Goal: Task Accomplishment & Management: Use online tool/utility

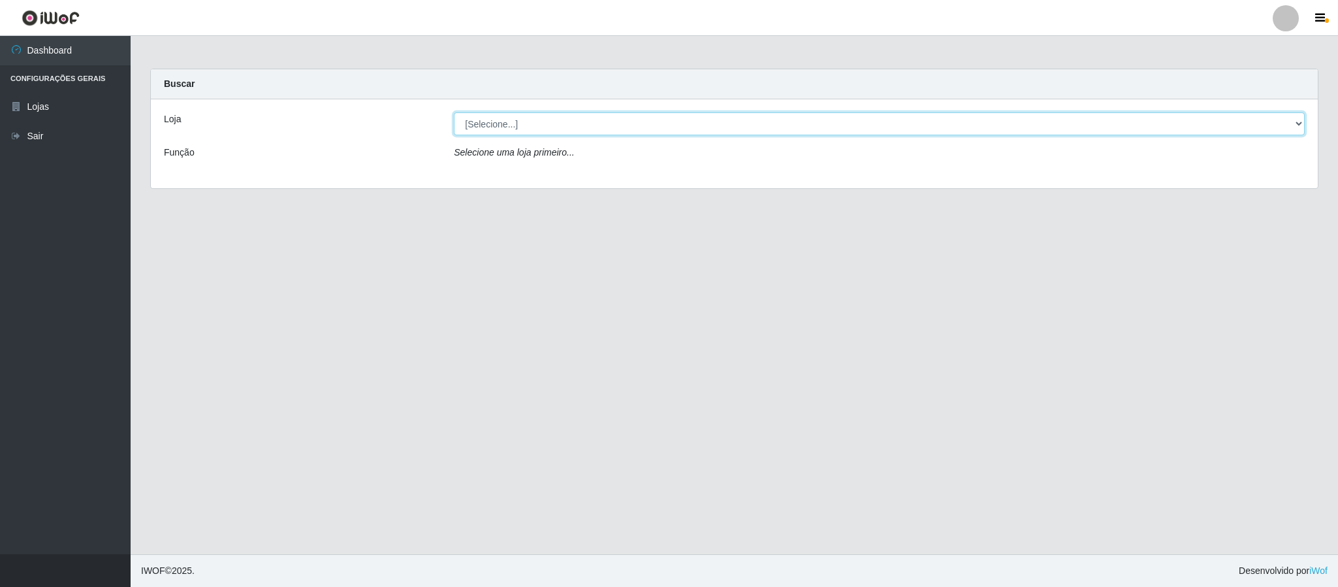
click at [1289, 124] on select "[Selecione...] Queiroz Atacadão - Coophab" at bounding box center [879, 123] width 851 height 23
select select "463"
click at [454, 112] on select "[Selecione...] Queiroz Atacadão - Coophab" at bounding box center [879, 123] width 851 height 23
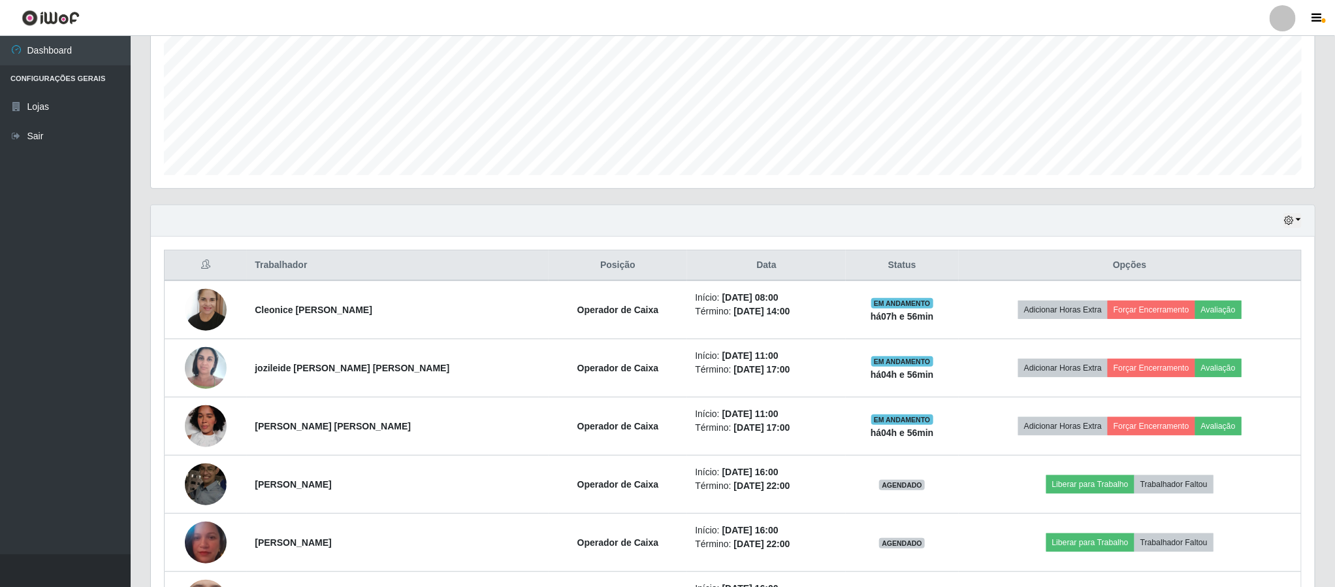
scroll to position [402, 0]
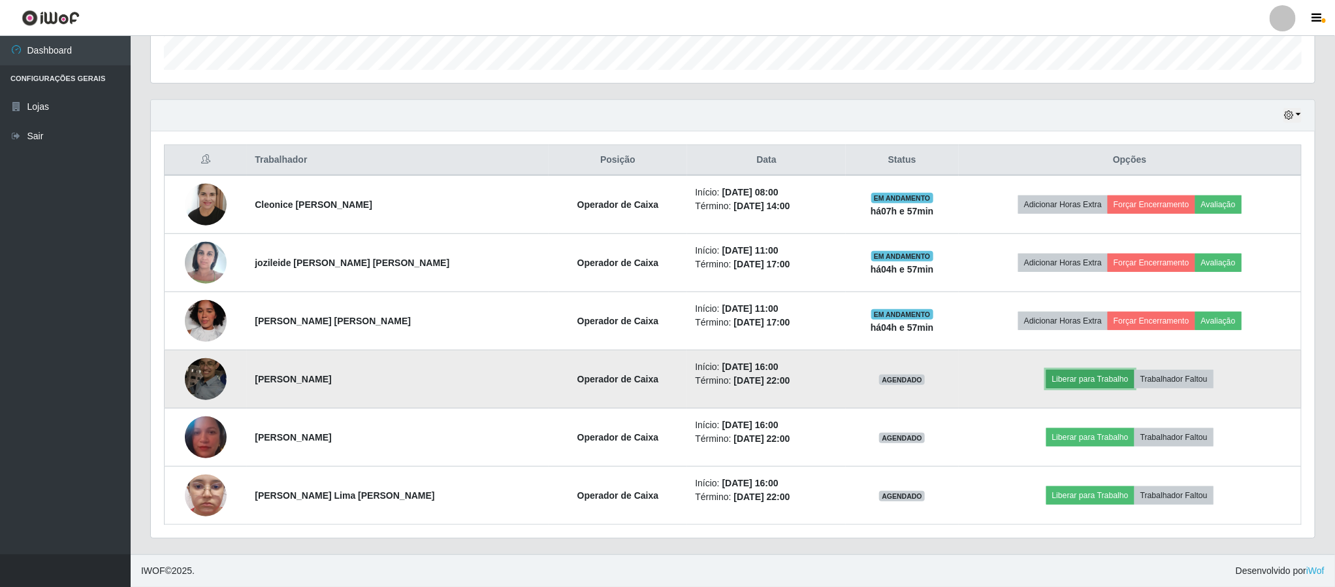
click at [1080, 377] on button "Liberar para Trabalho" at bounding box center [1090, 379] width 88 height 18
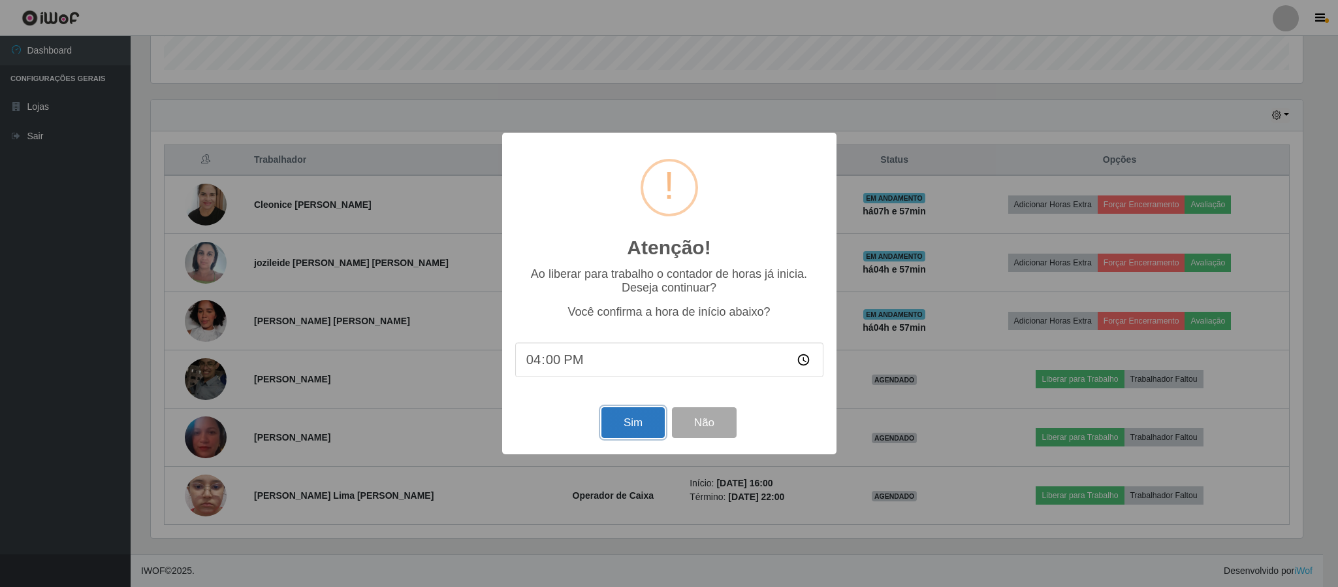
click at [635, 424] on button "Sim" at bounding box center [633, 422] width 63 height 31
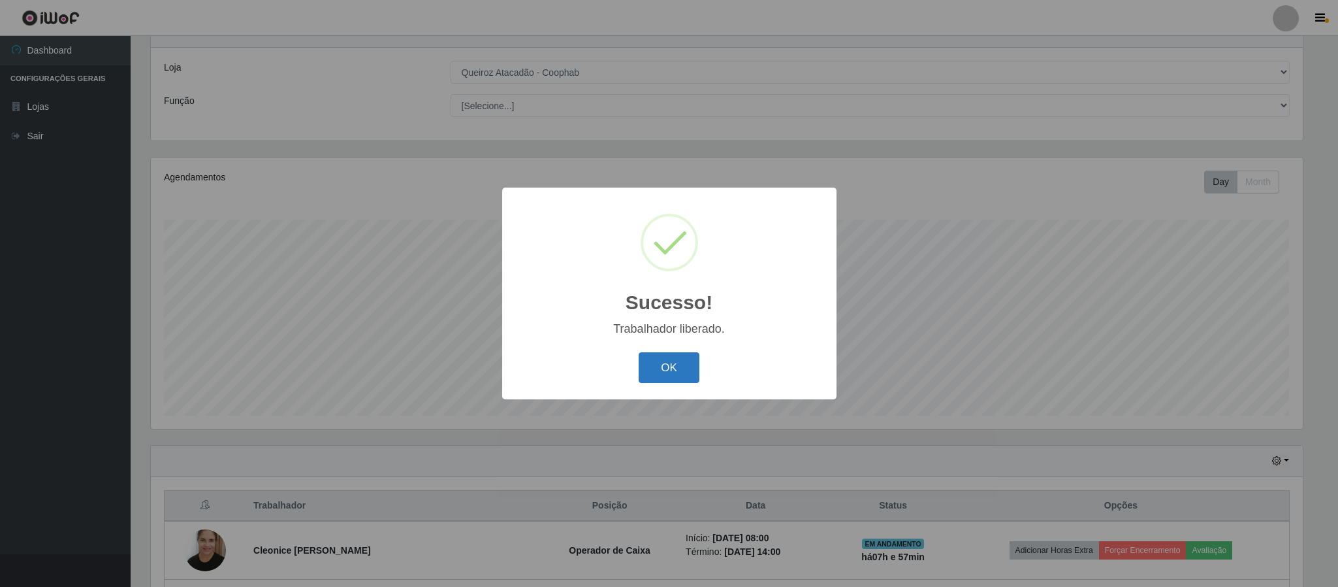
click at [678, 368] on button "OK" at bounding box center [669, 367] width 61 height 31
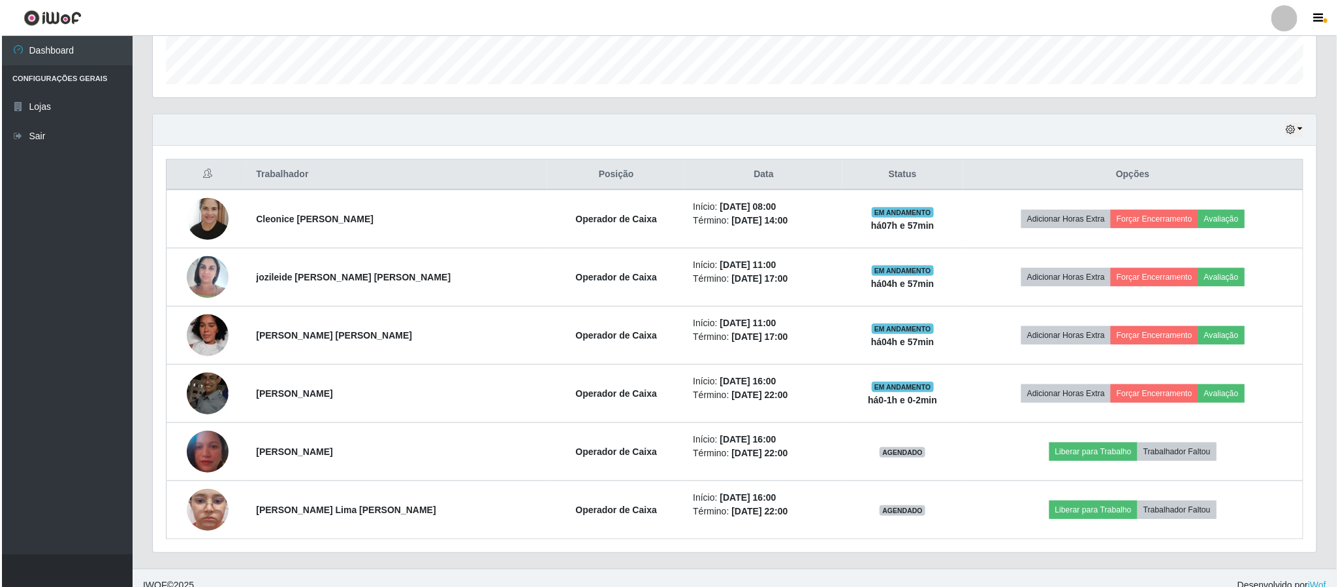
scroll to position [402, 0]
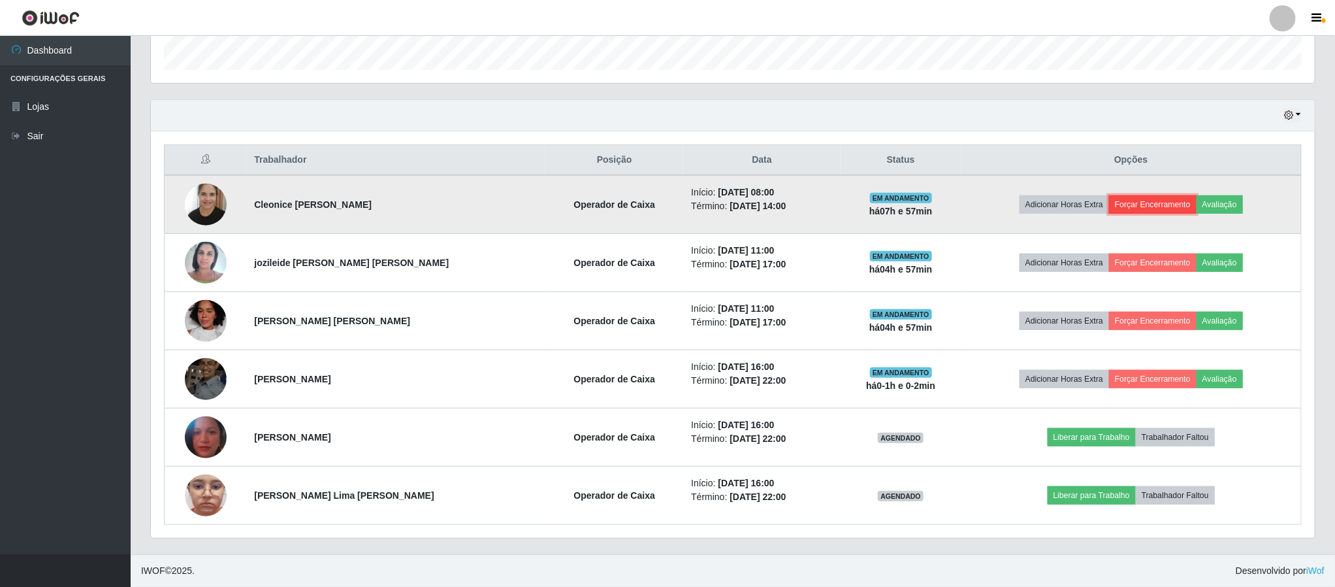
click at [1141, 200] on button "Forçar Encerramento" at bounding box center [1153, 204] width 88 height 18
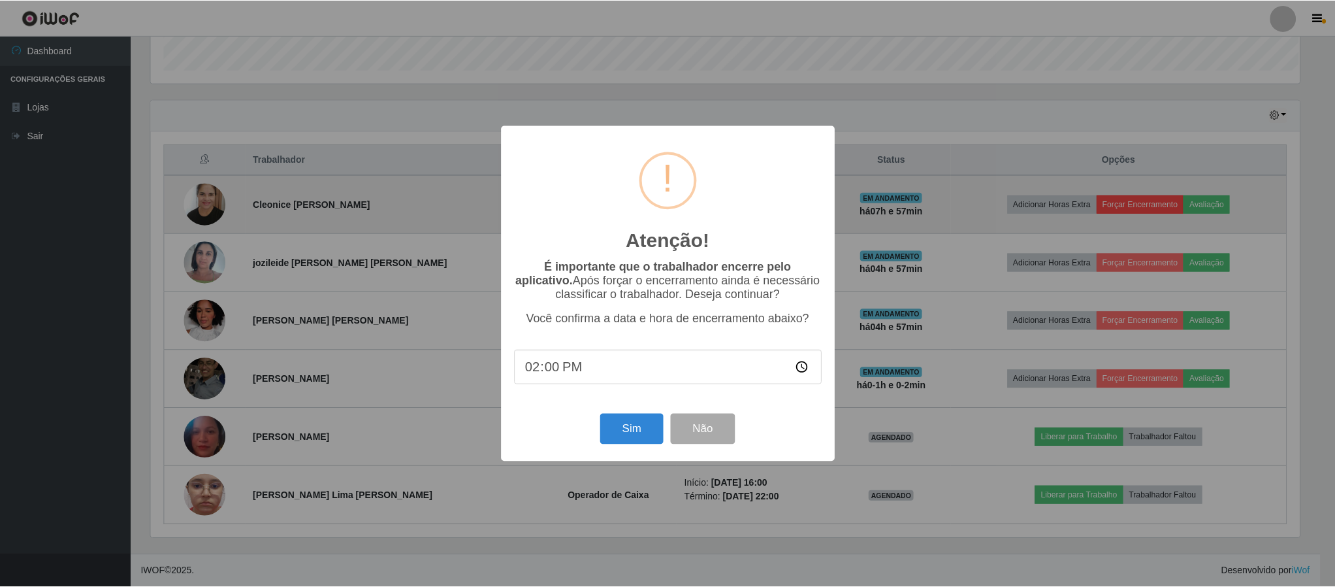
scroll to position [272, 1152]
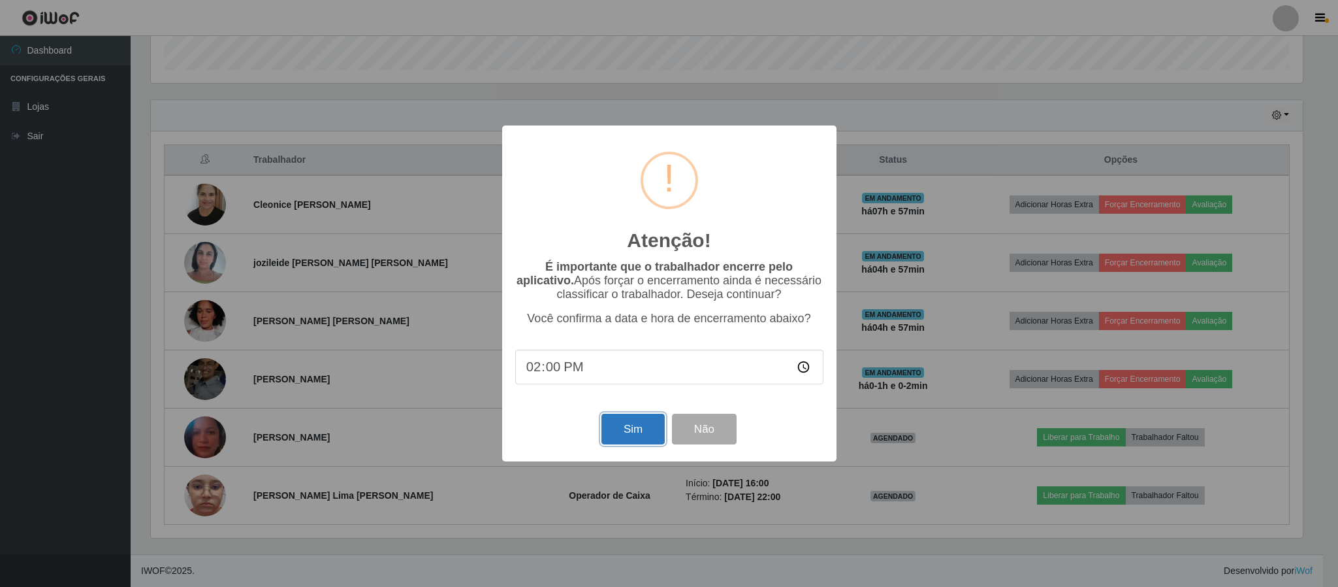
click at [616, 431] on button "Sim" at bounding box center [633, 428] width 63 height 31
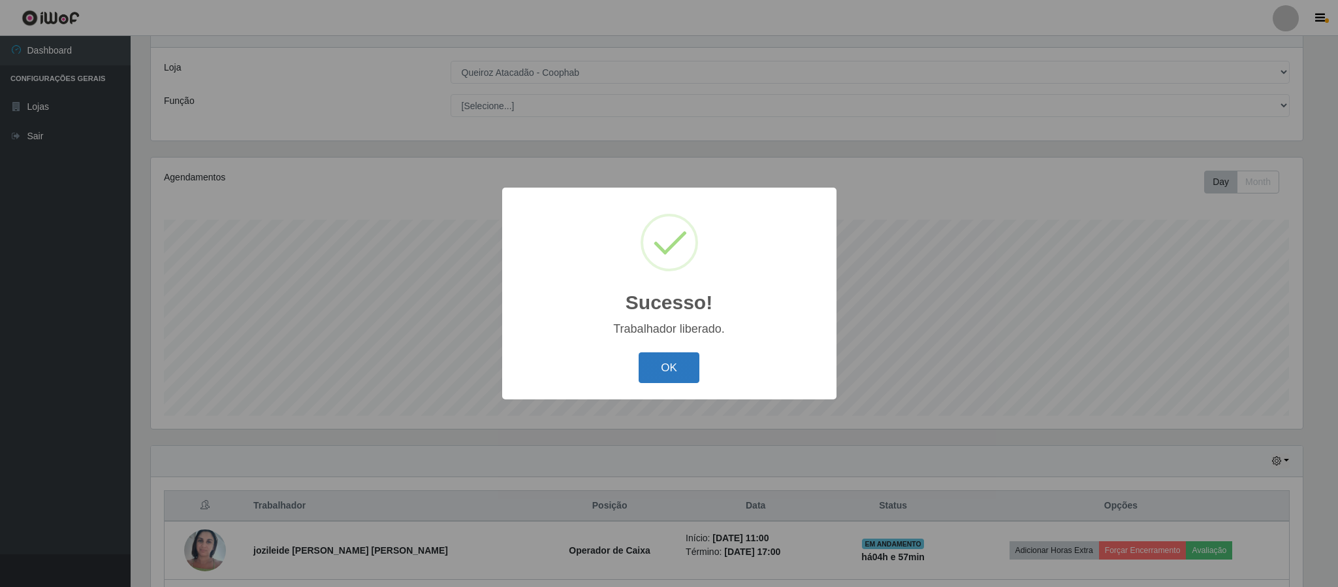
click at [661, 359] on button "OK" at bounding box center [669, 367] width 61 height 31
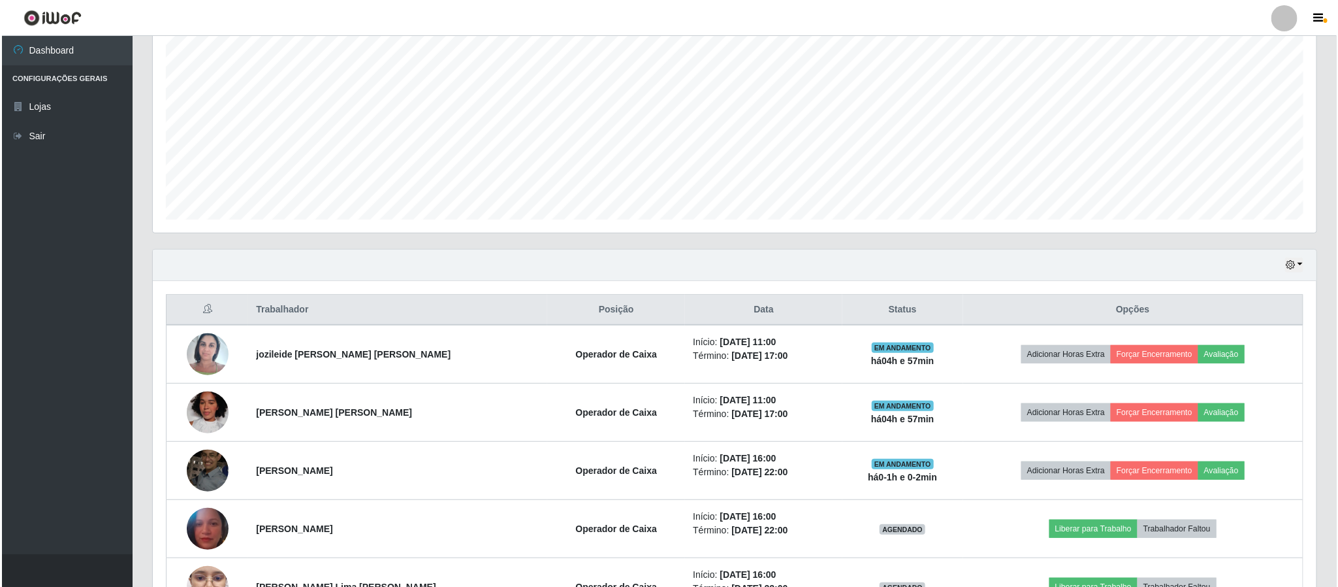
scroll to position [344, 0]
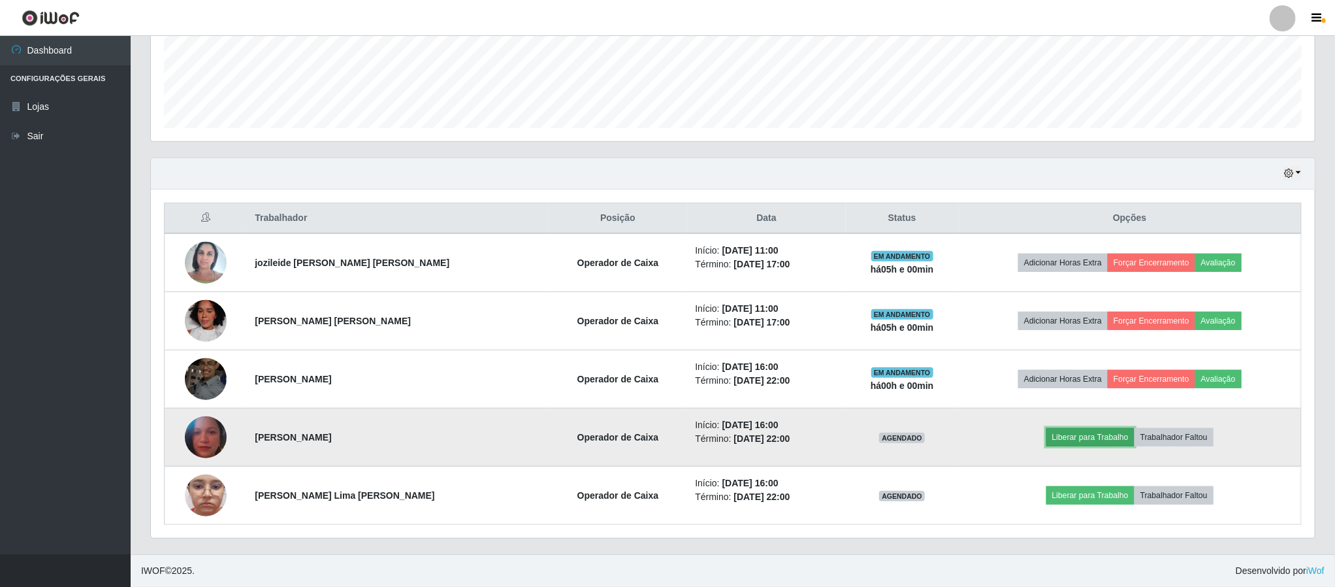
click at [1074, 443] on button "Liberar para Trabalho" at bounding box center [1090, 437] width 88 height 18
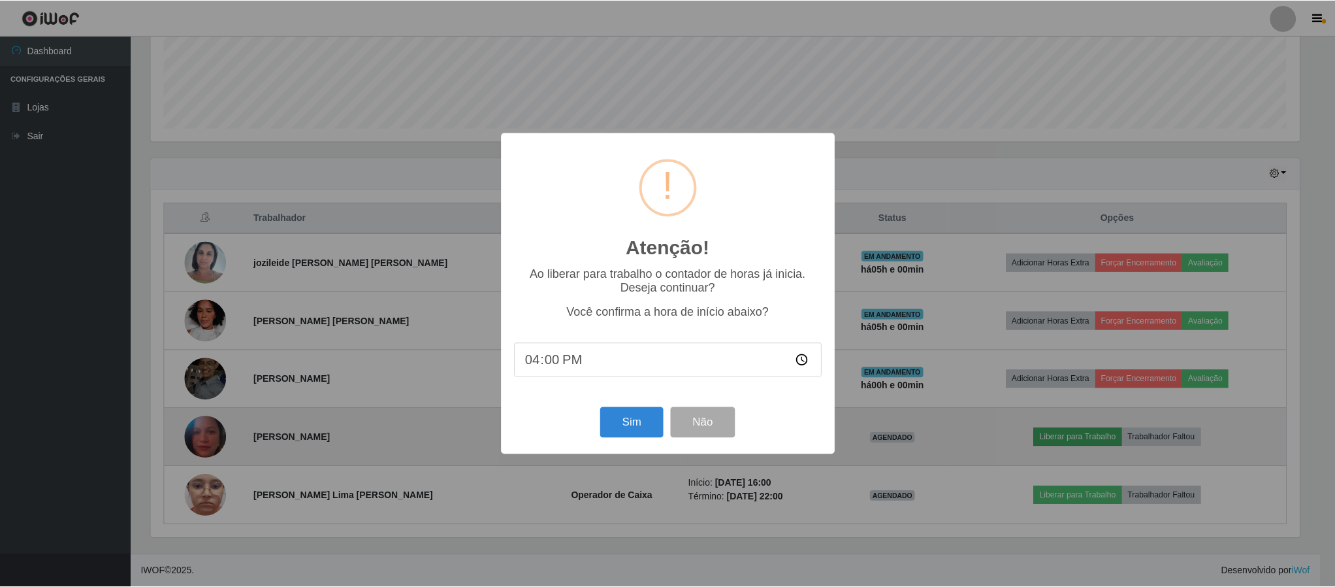
scroll to position [272, 1152]
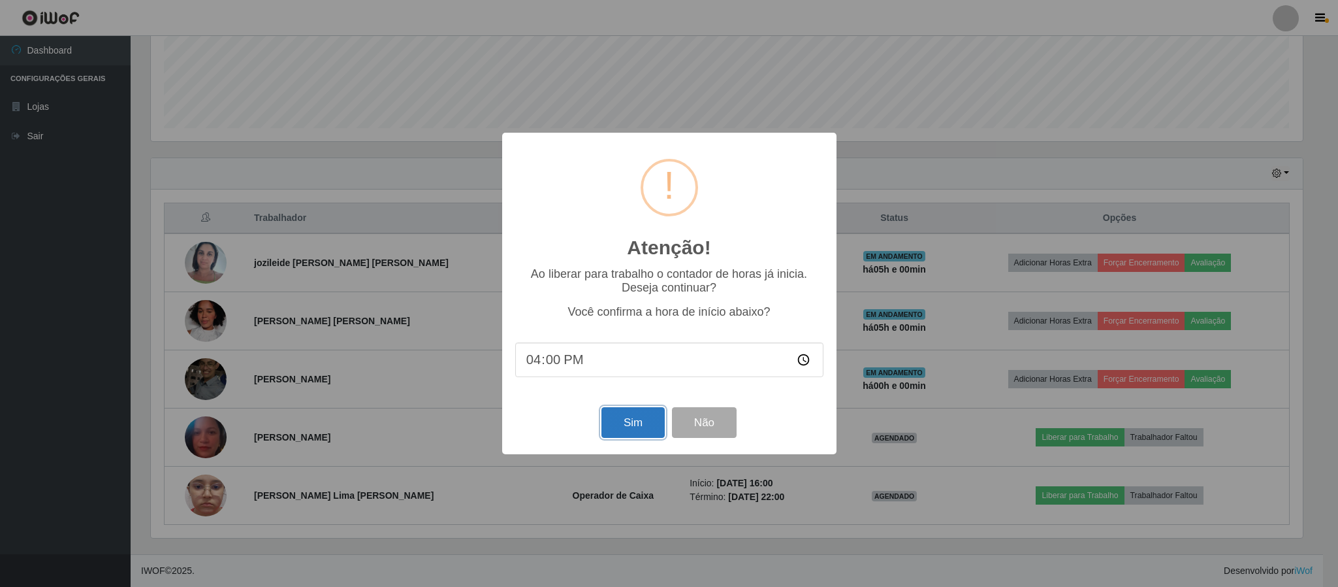
click at [634, 427] on button "Sim" at bounding box center [633, 422] width 63 height 31
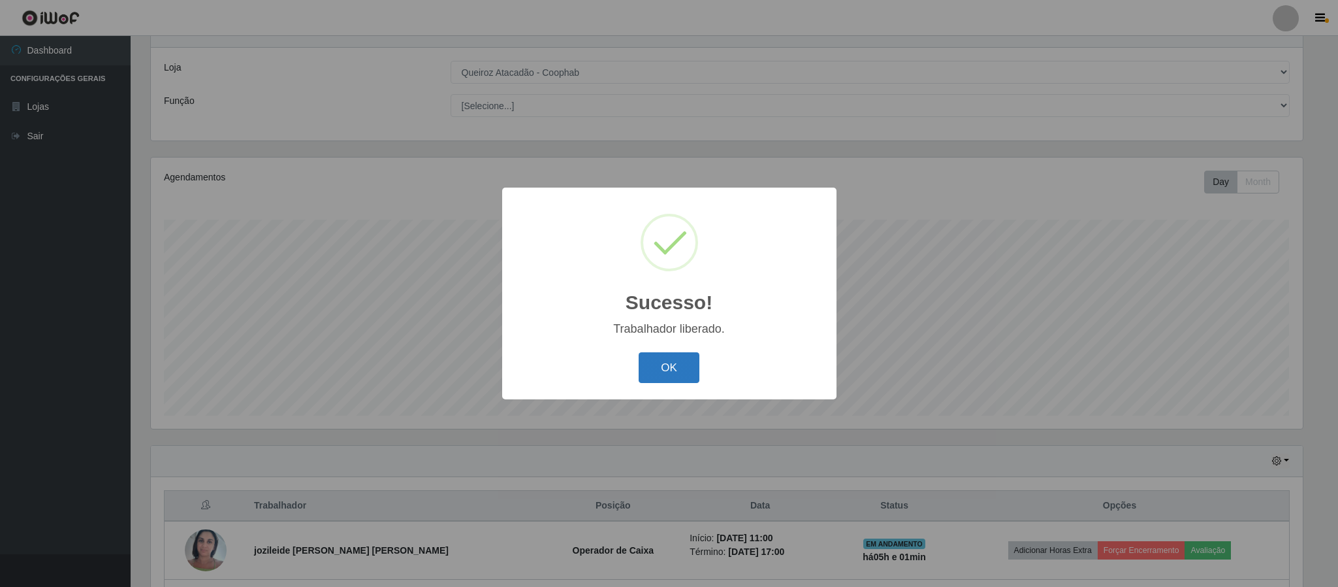
click at [667, 365] on button "OK" at bounding box center [669, 367] width 61 height 31
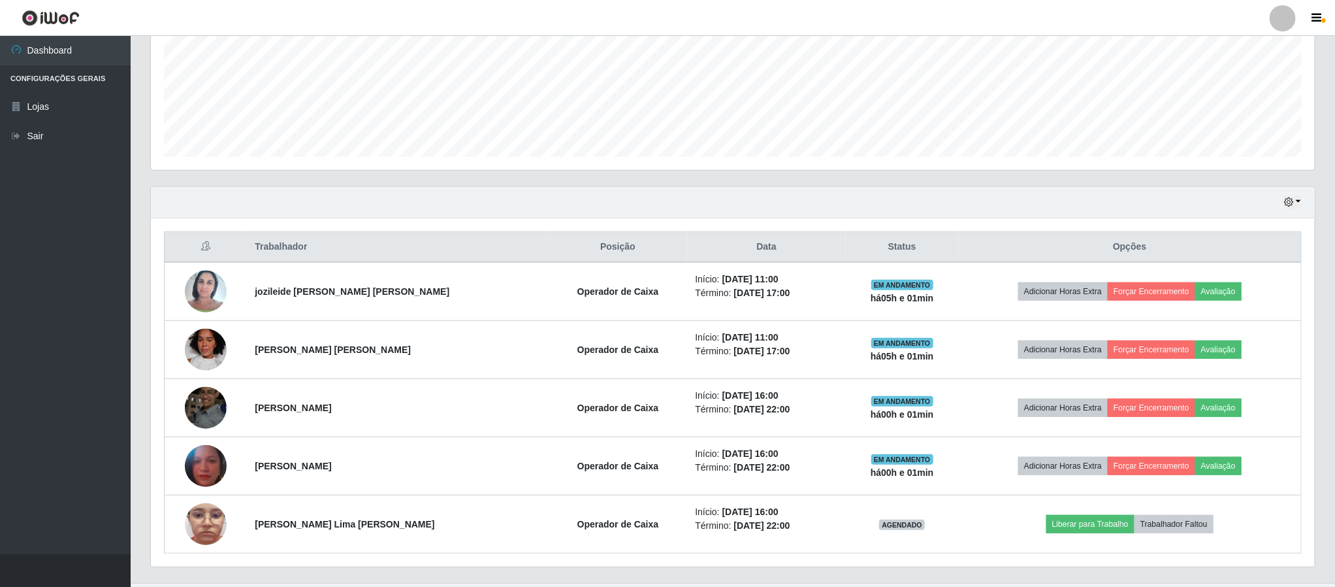
scroll to position [344, 0]
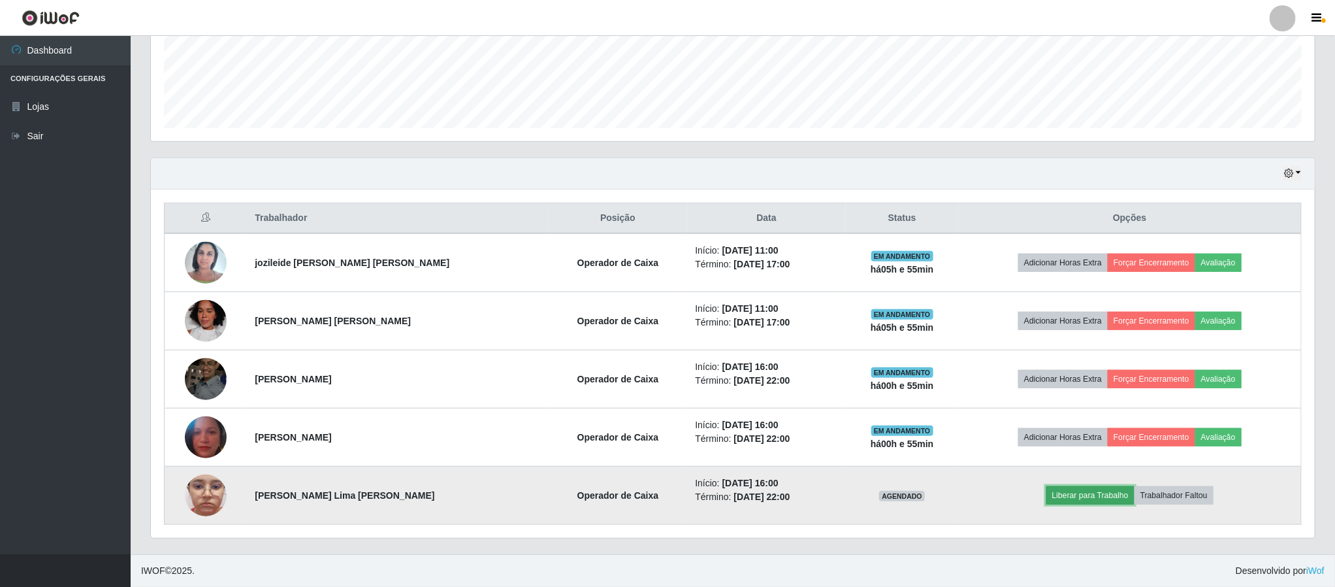
click at [1068, 494] on button "Liberar para Trabalho" at bounding box center [1090, 495] width 88 height 18
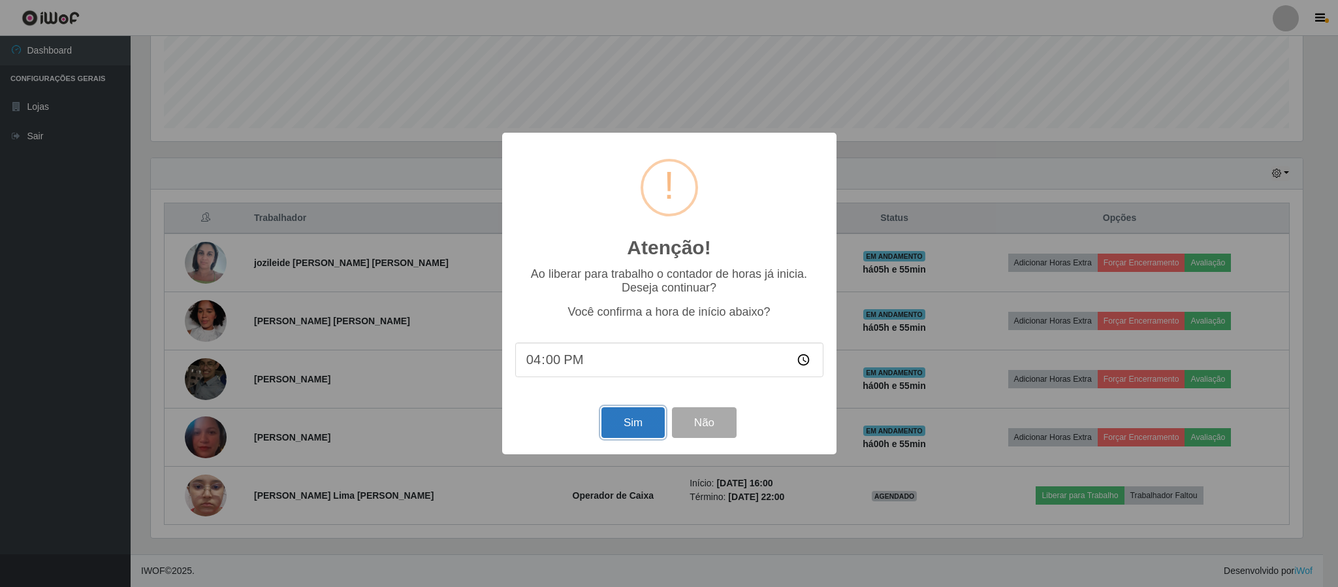
click at [631, 425] on button "Sim" at bounding box center [633, 422] width 63 height 31
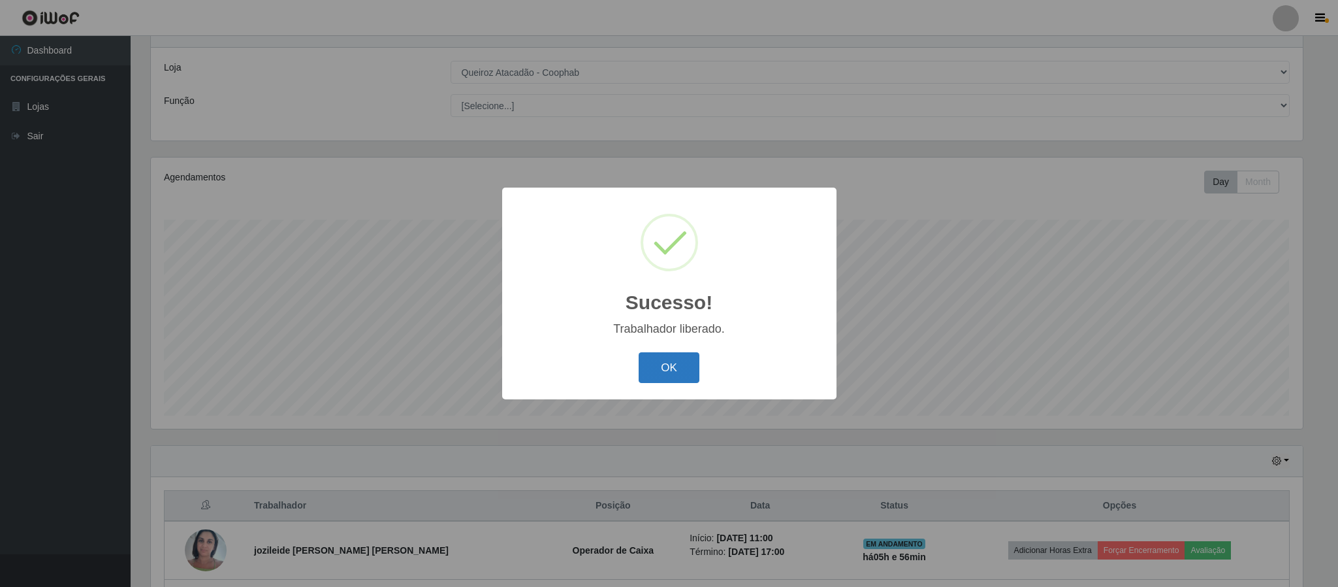
click at [674, 359] on button "OK" at bounding box center [669, 367] width 61 height 31
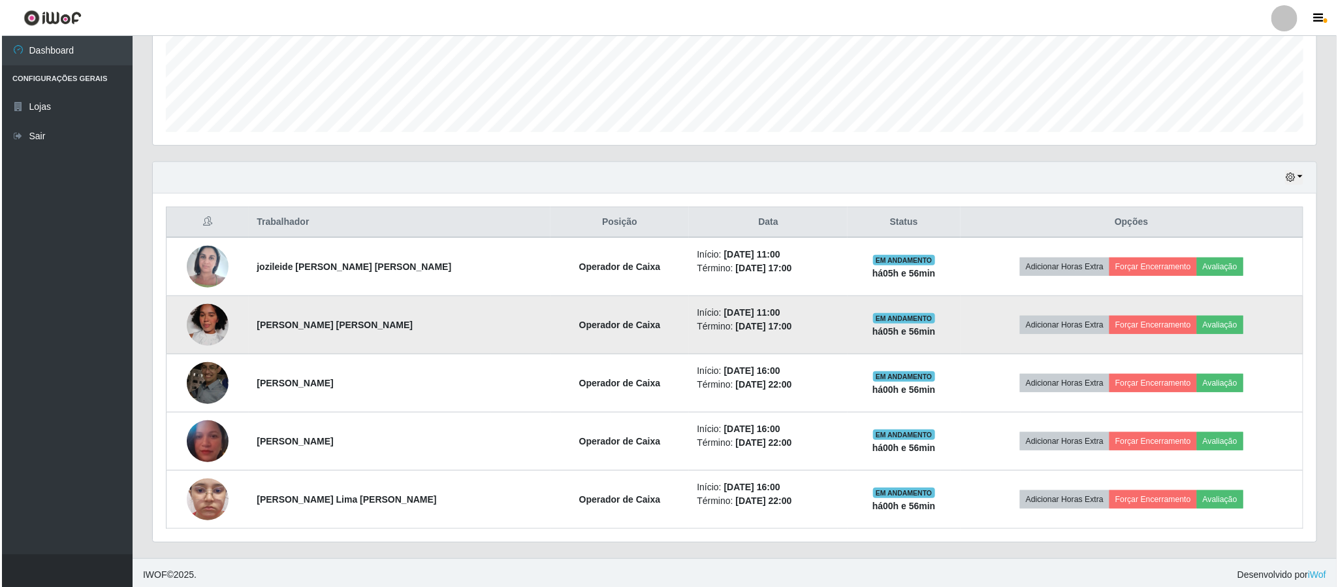
scroll to position [344, 0]
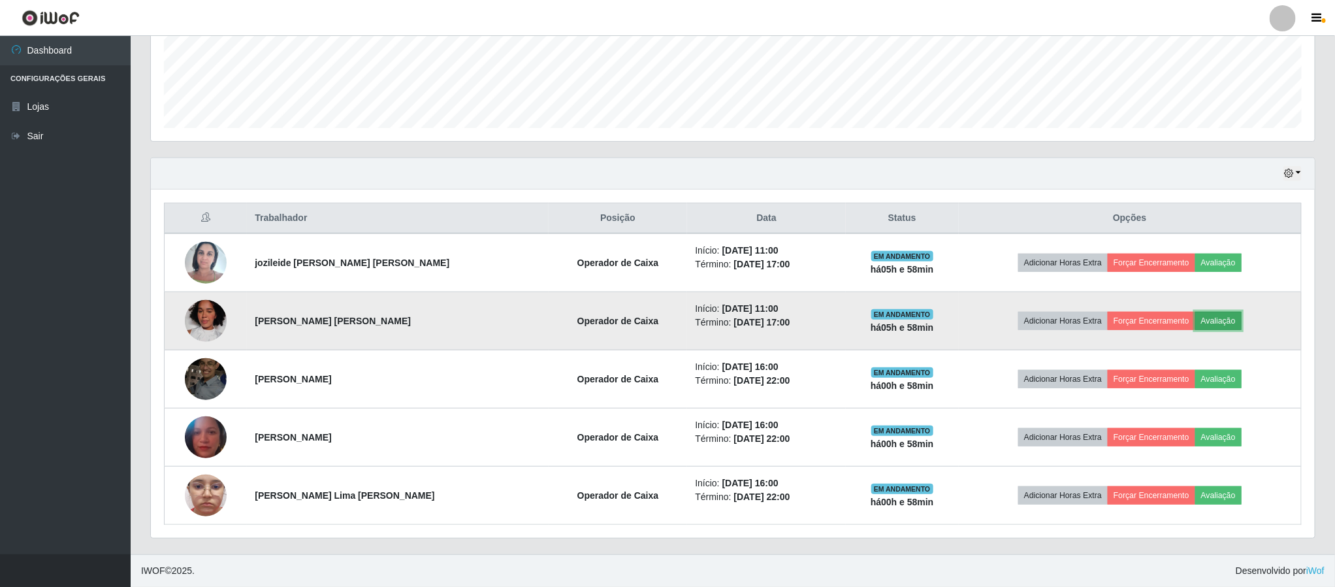
click at [1207, 318] on button "Avaliação" at bounding box center [1218, 321] width 46 height 18
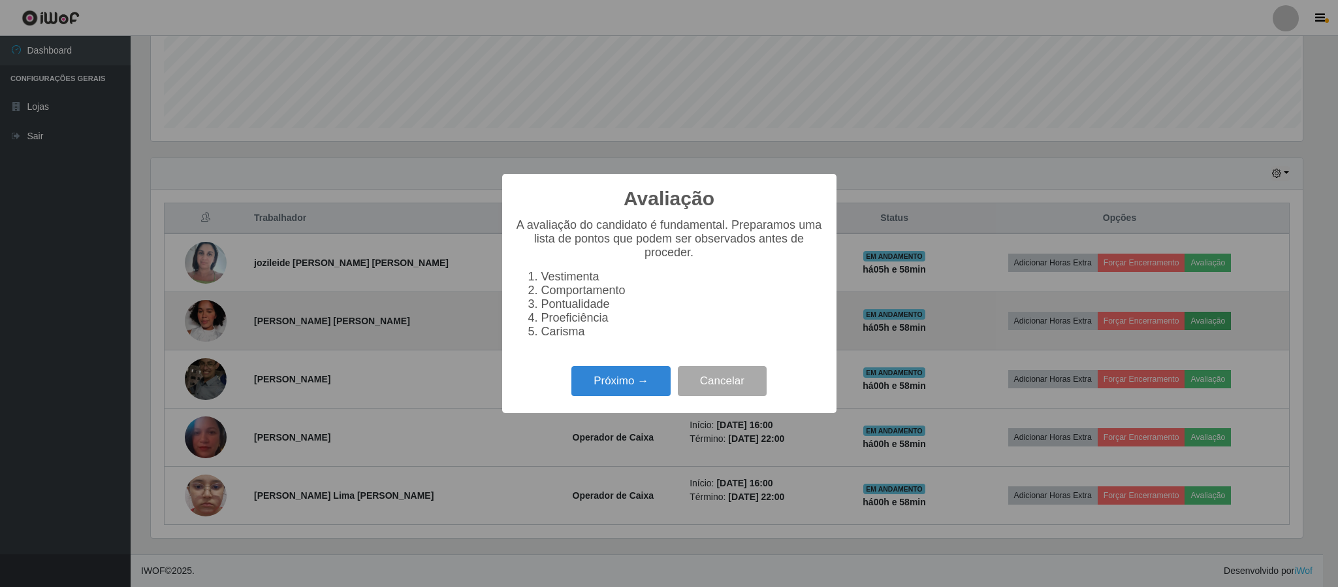
scroll to position [272, 1152]
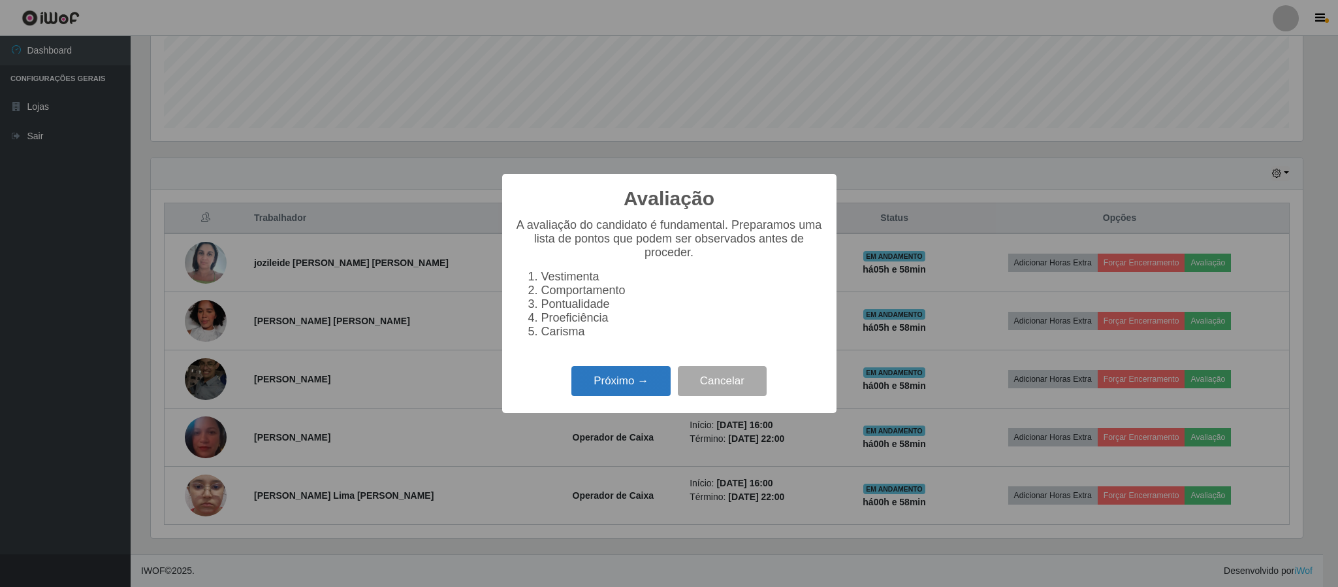
click at [632, 387] on button "Próximo →" at bounding box center [621, 381] width 99 height 31
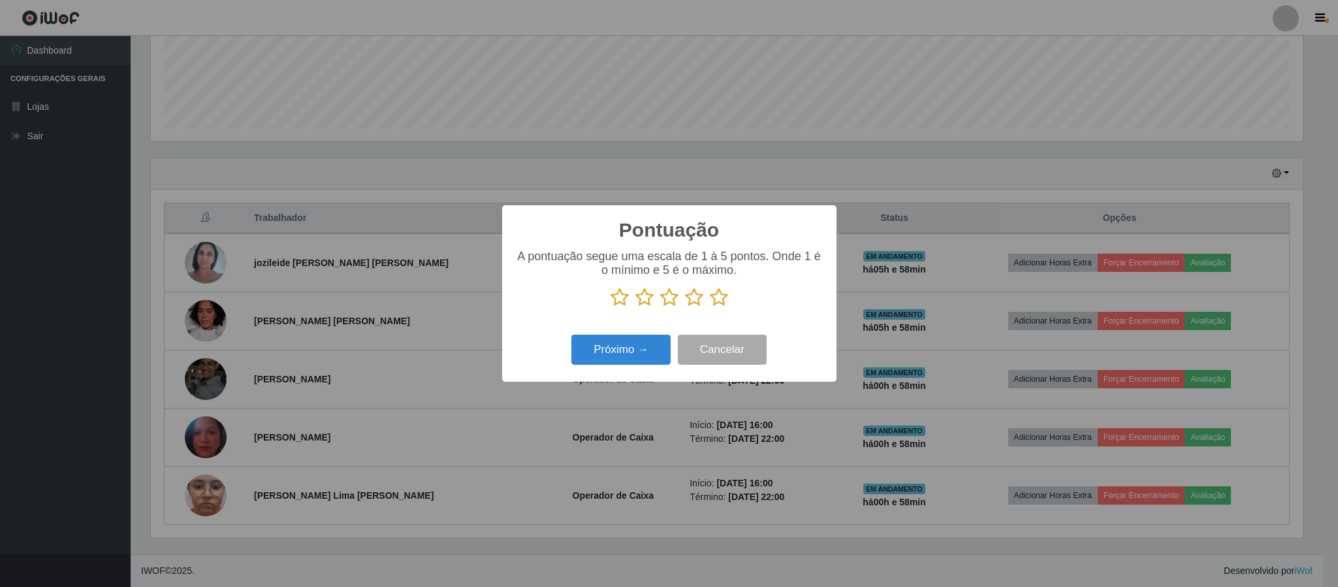
scroll to position [652952, 652072]
click at [720, 300] on icon at bounding box center [719, 297] width 18 height 20
click at [710, 307] on input "radio" at bounding box center [710, 307] width 0 height 0
click at [609, 346] on button "Próximo →" at bounding box center [621, 349] width 99 height 31
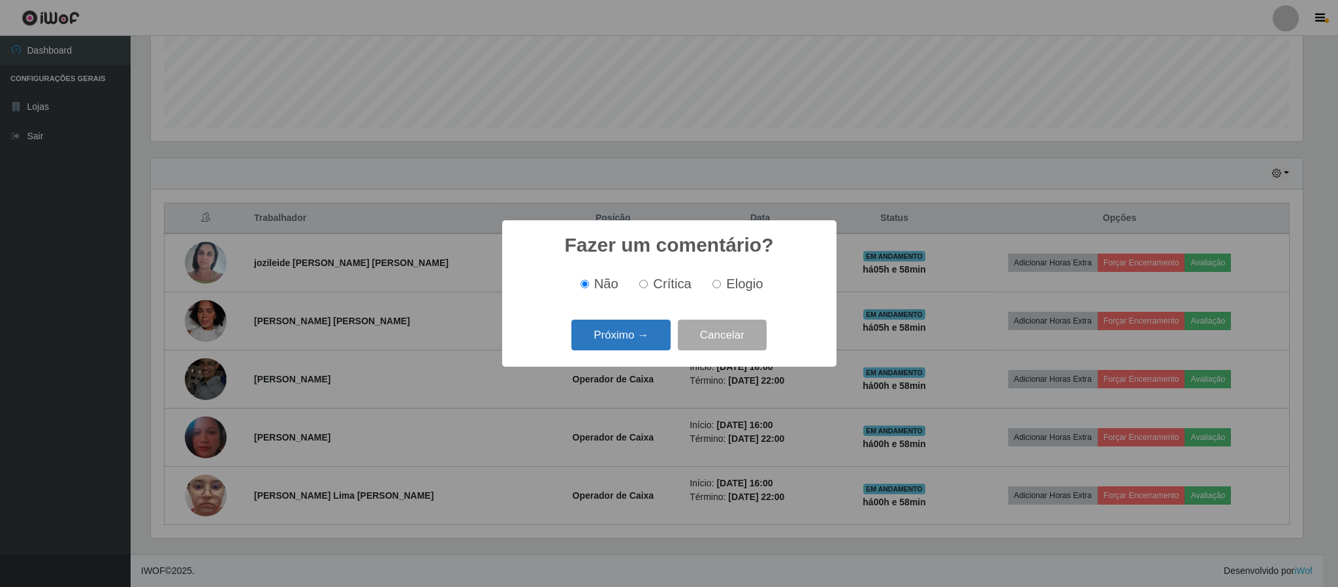
click at [620, 334] on button "Próximo →" at bounding box center [621, 334] width 99 height 31
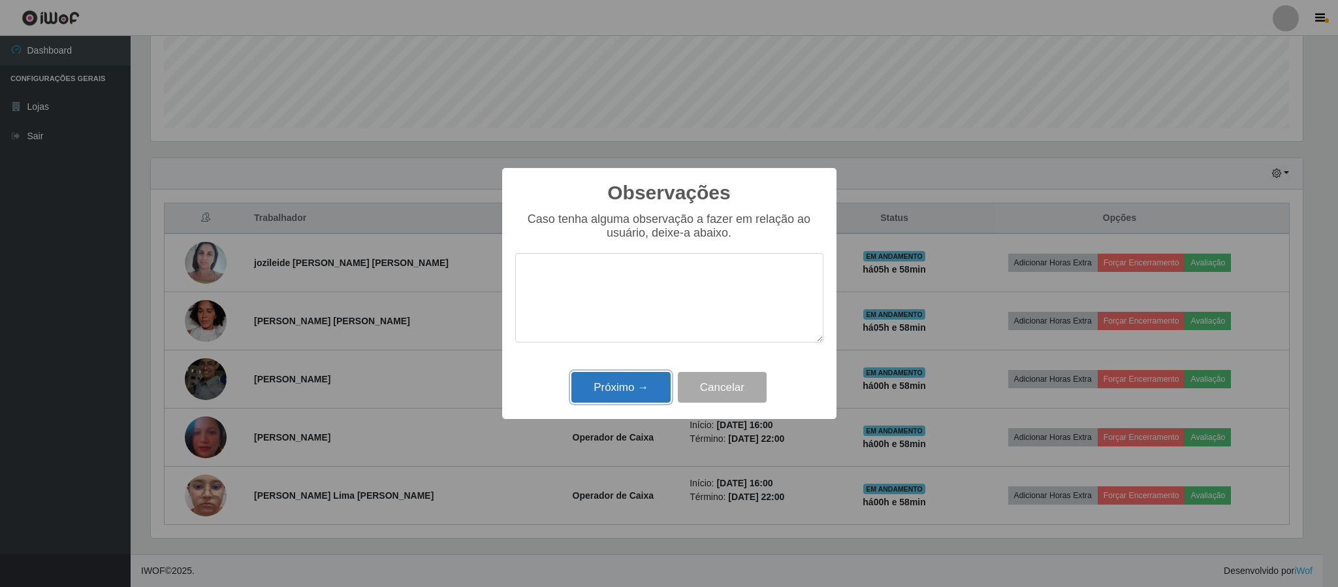
click at [621, 390] on button "Próximo →" at bounding box center [621, 387] width 99 height 31
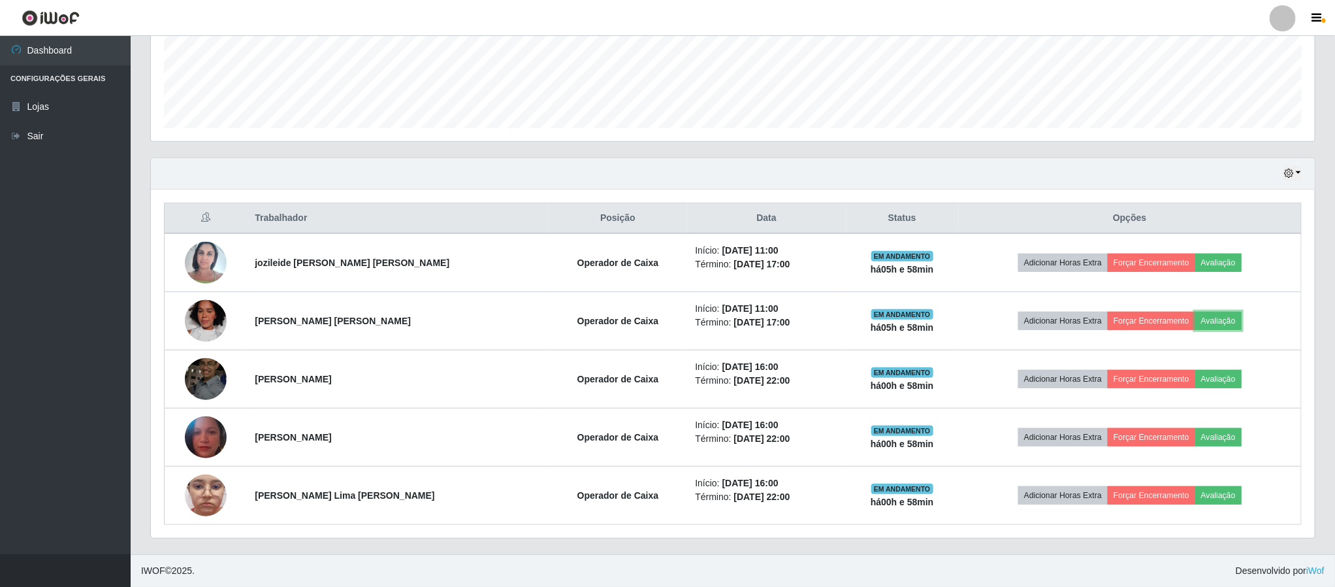
scroll to position [272, 1163]
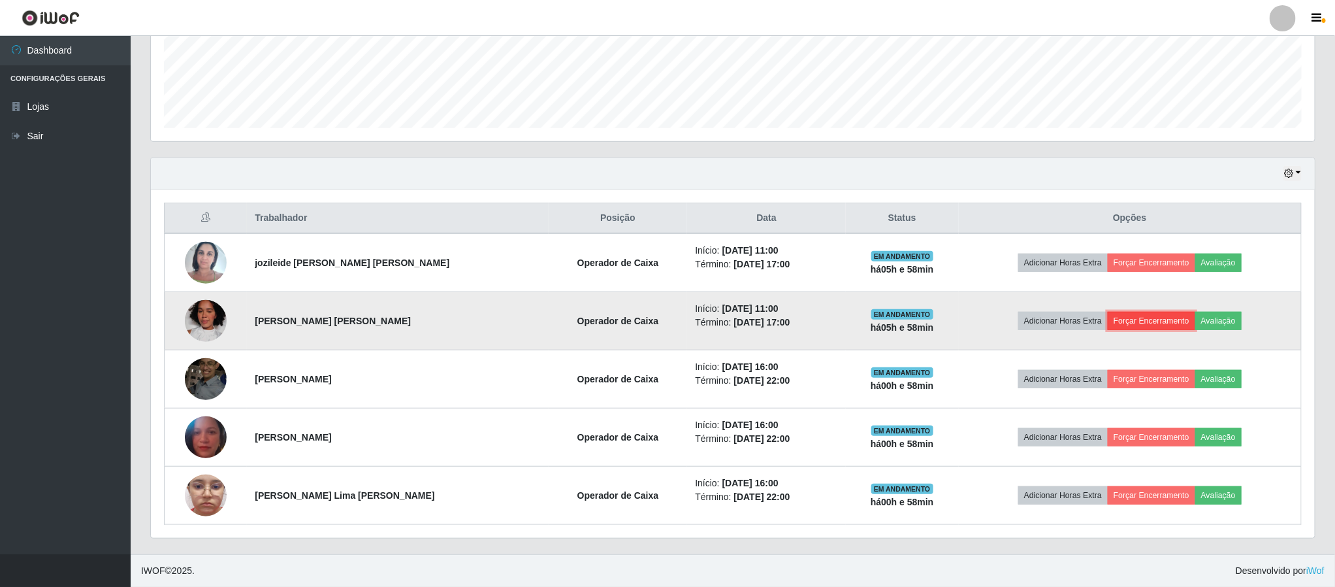
click at [1141, 321] on button "Forçar Encerramento" at bounding box center [1152, 321] width 88 height 18
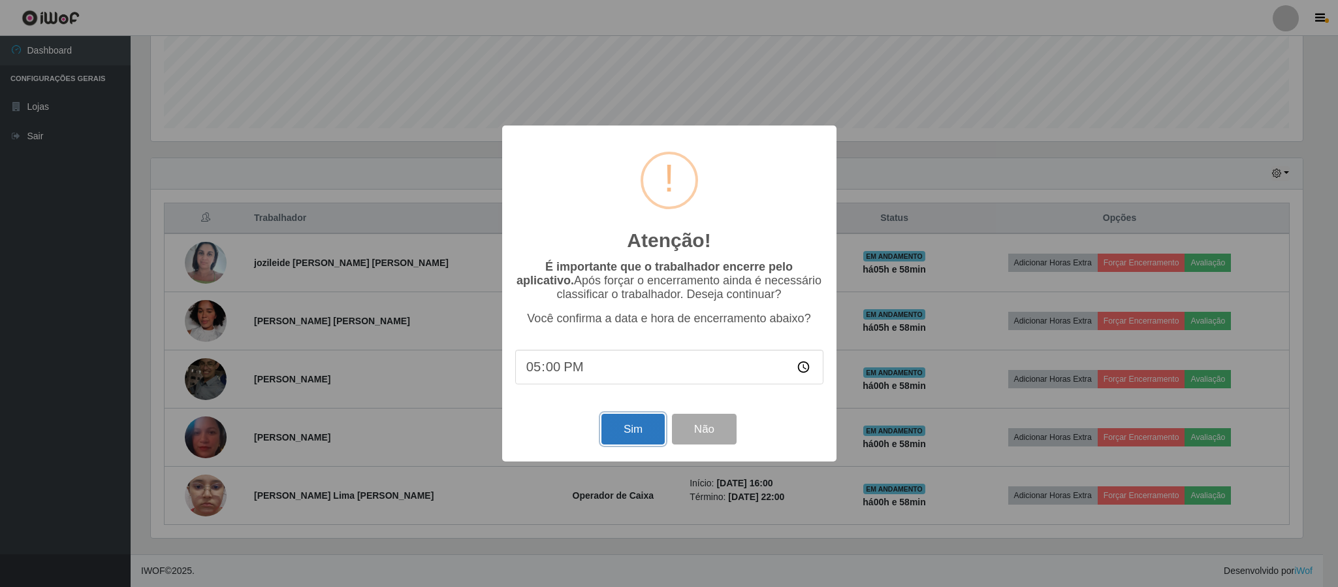
click at [636, 428] on button "Sim" at bounding box center [633, 428] width 63 height 31
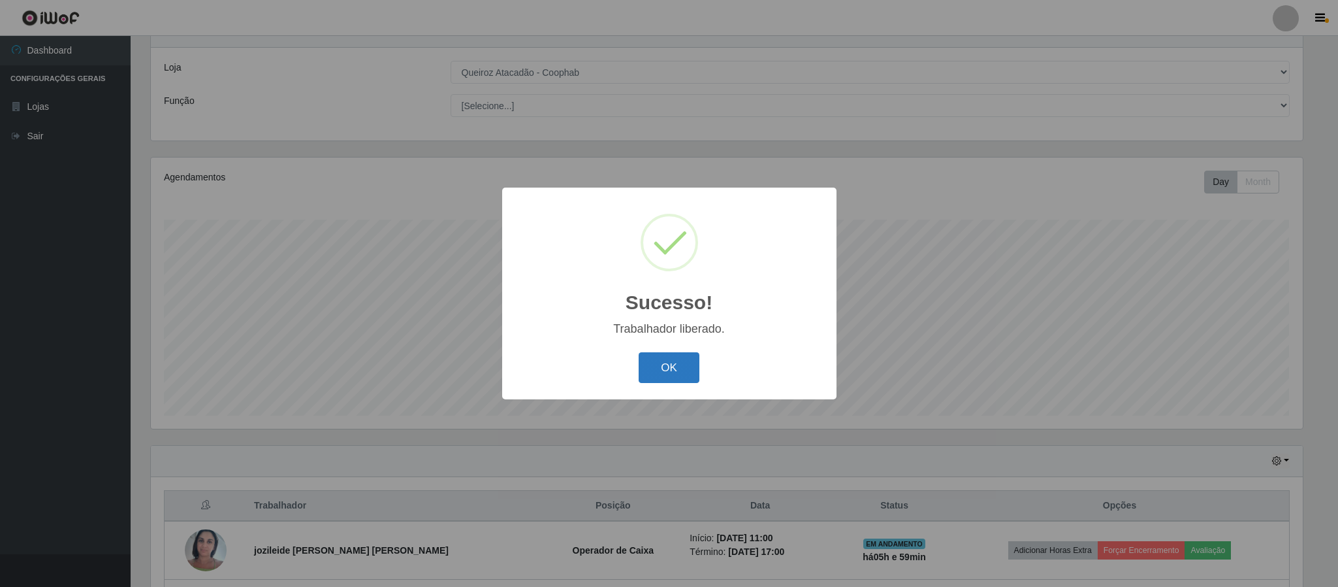
click at [665, 363] on button "OK" at bounding box center [669, 367] width 61 height 31
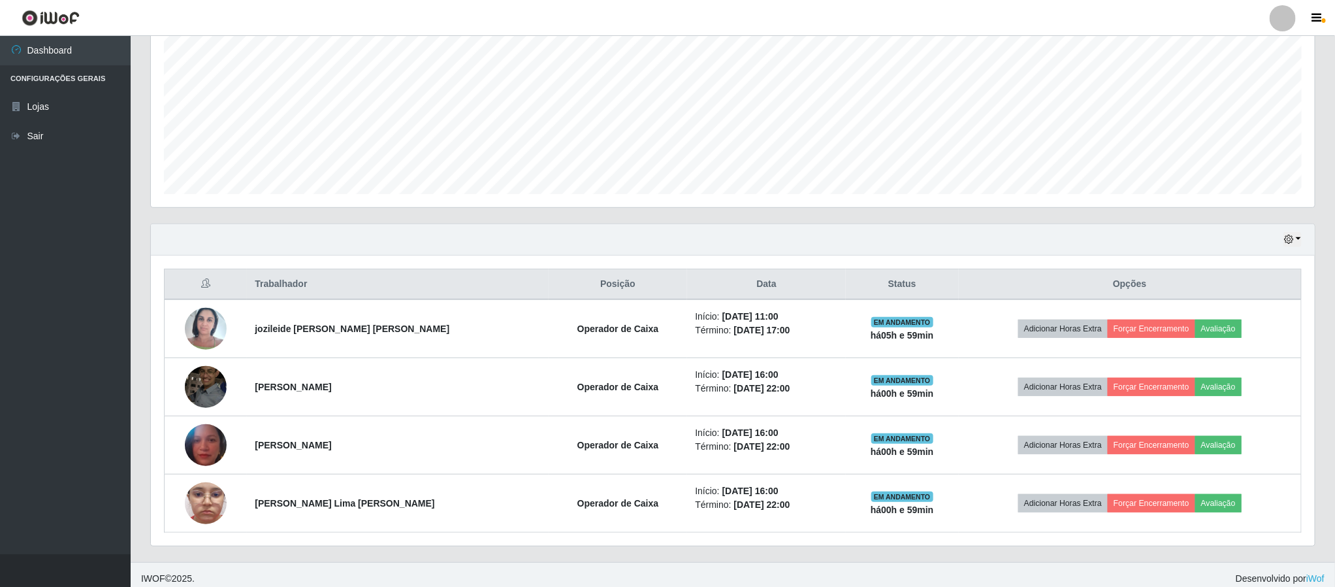
scroll to position [285, 0]
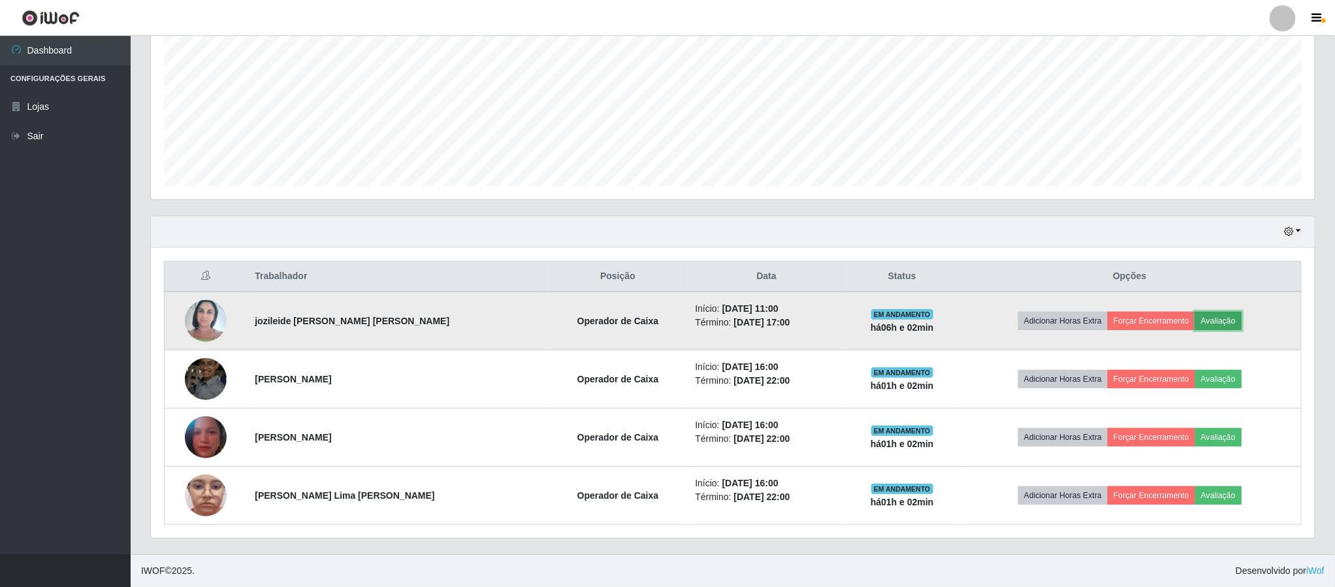
click at [1206, 324] on button "Avaliação" at bounding box center [1218, 321] width 46 height 18
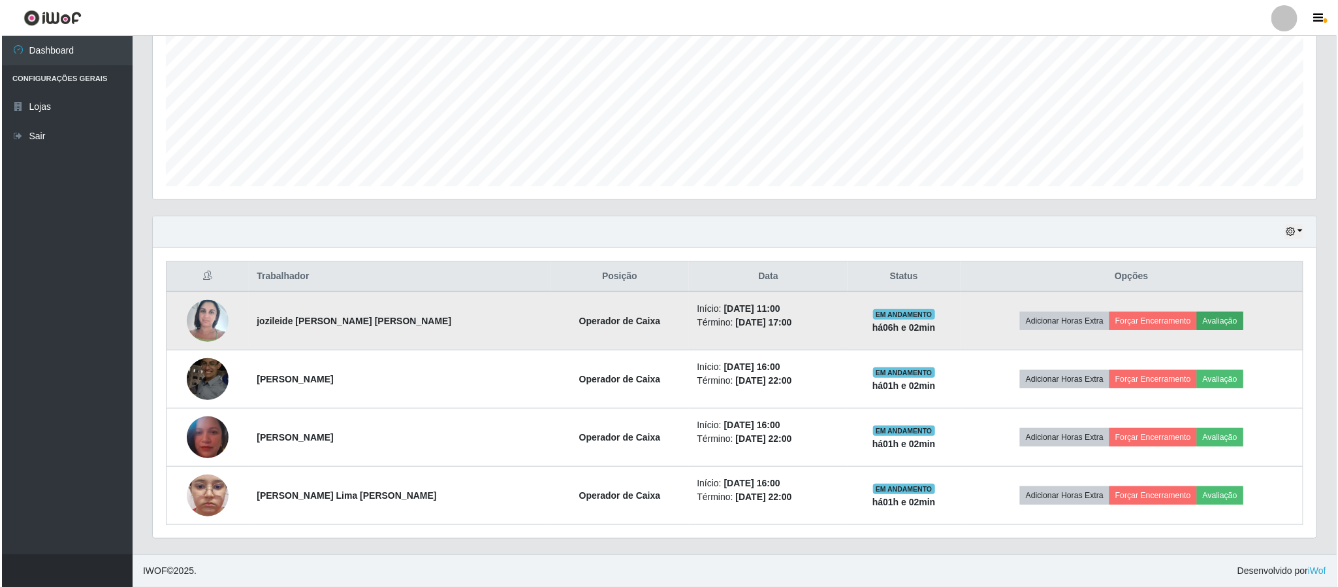
scroll to position [272, 1152]
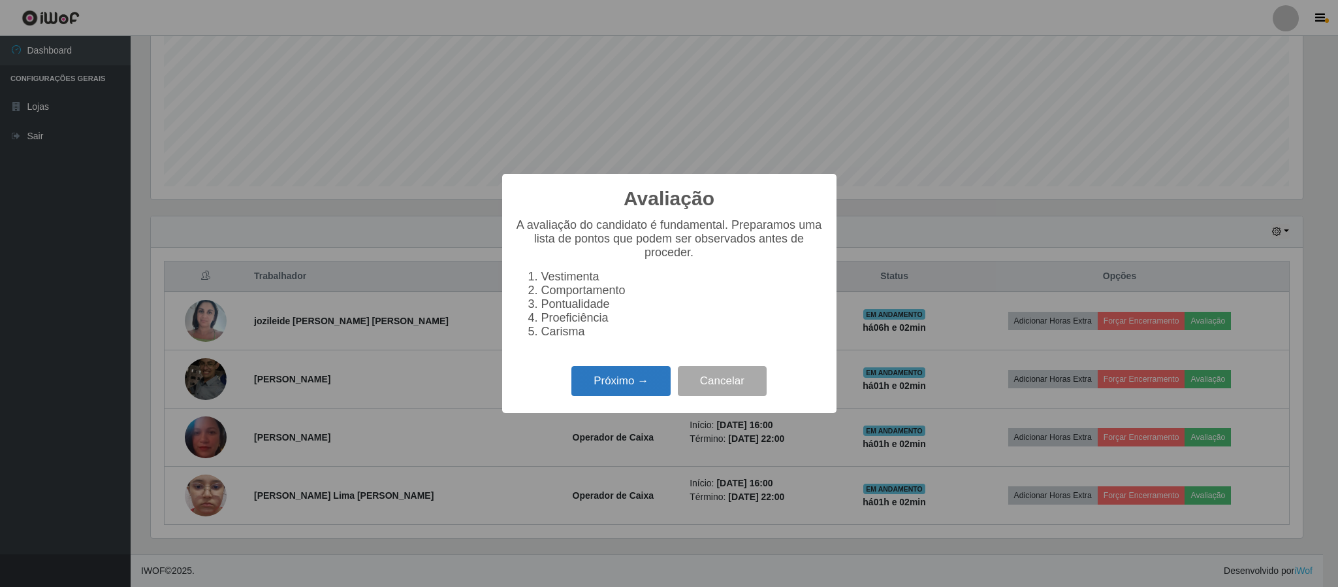
click at [645, 390] on button "Próximo →" at bounding box center [621, 381] width 99 height 31
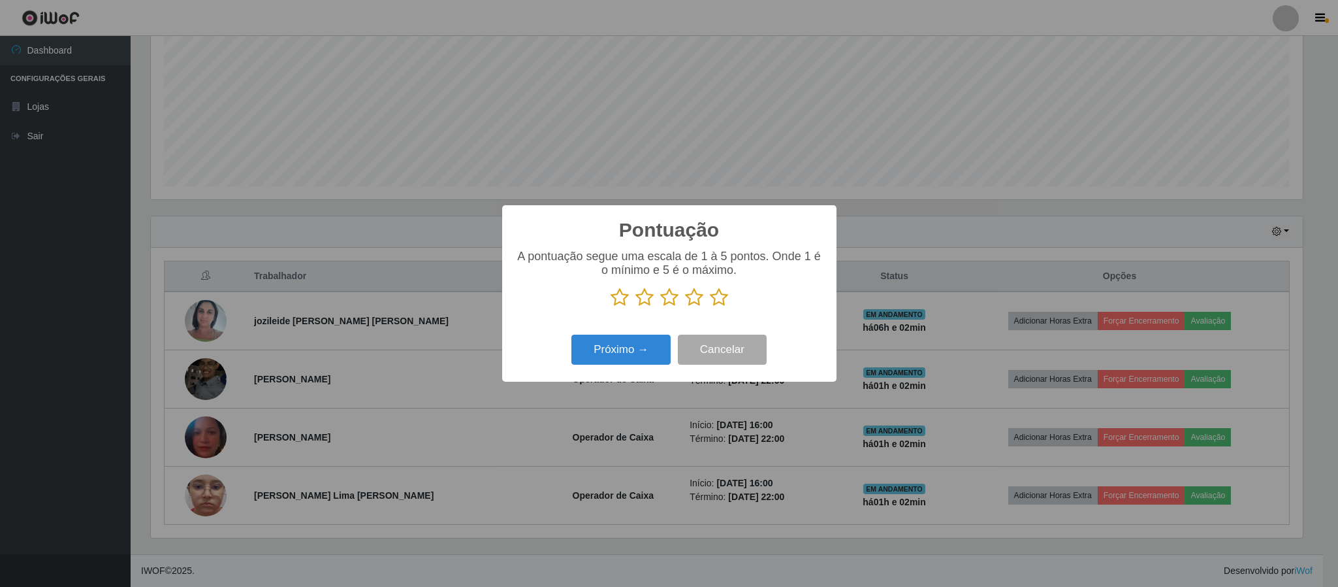
scroll to position [652952, 652072]
click at [722, 296] on icon at bounding box center [719, 297] width 18 height 20
click at [710, 307] on input "radio" at bounding box center [710, 307] width 0 height 0
click at [653, 345] on button "Próximo →" at bounding box center [621, 349] width 99 height 31
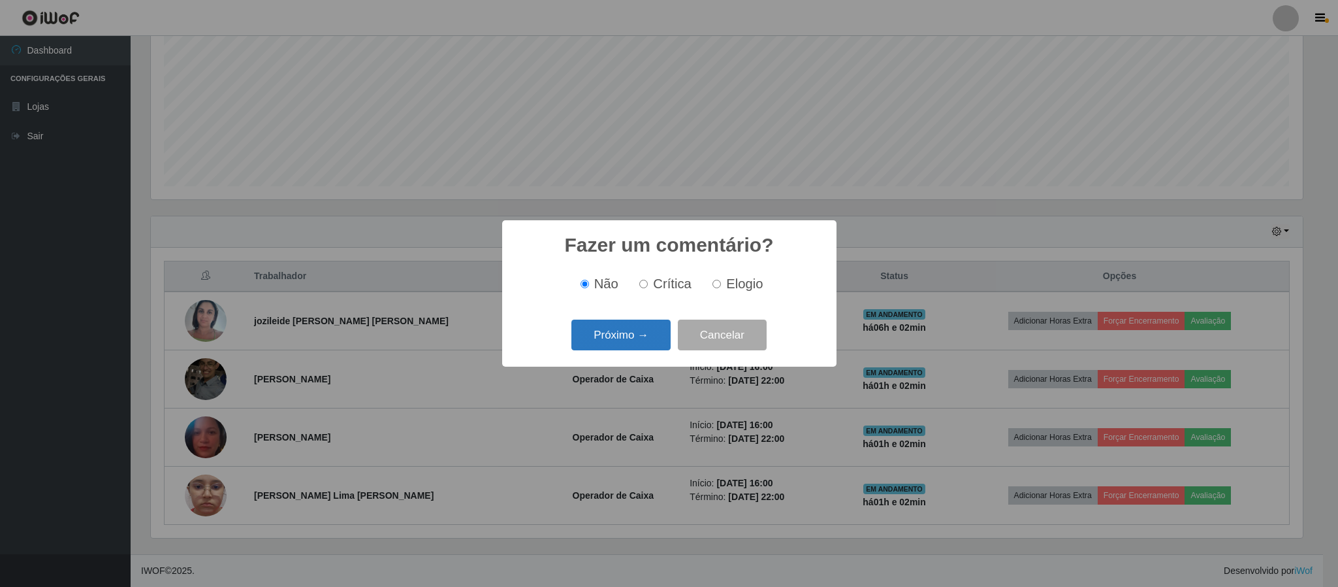
click at [641, 332] on button "Próximo →" at bounding box center [621, 334] width 99 height 31
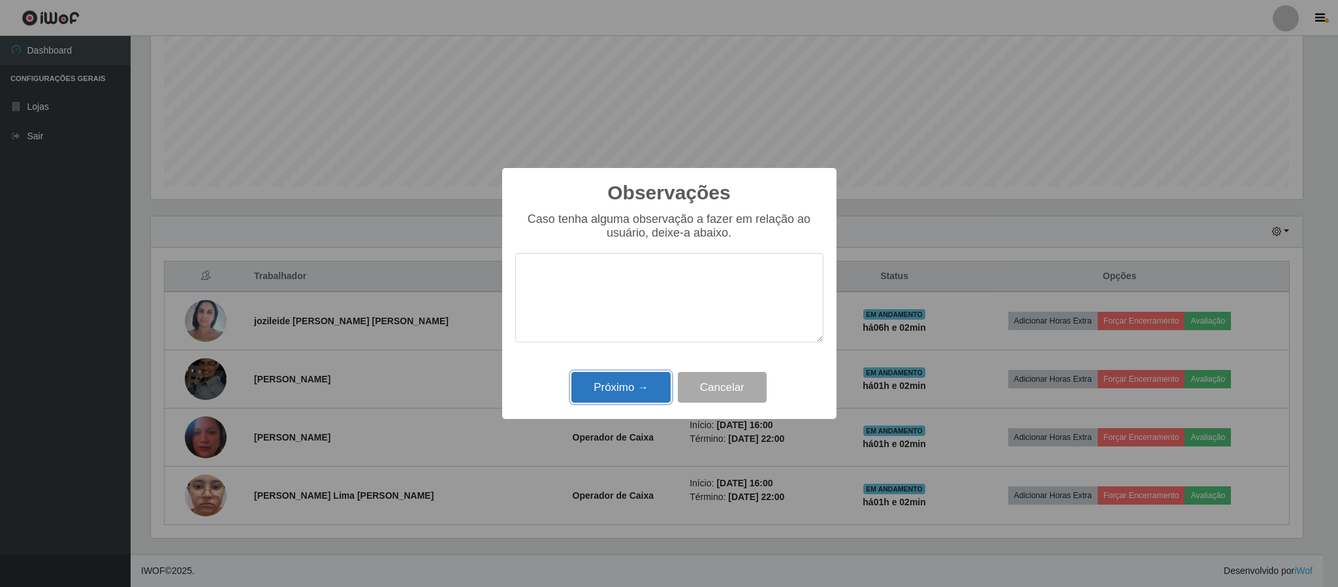
click at [637, 385] on button "Próximo →" at bounding box center [621, 387] width 99 height 31
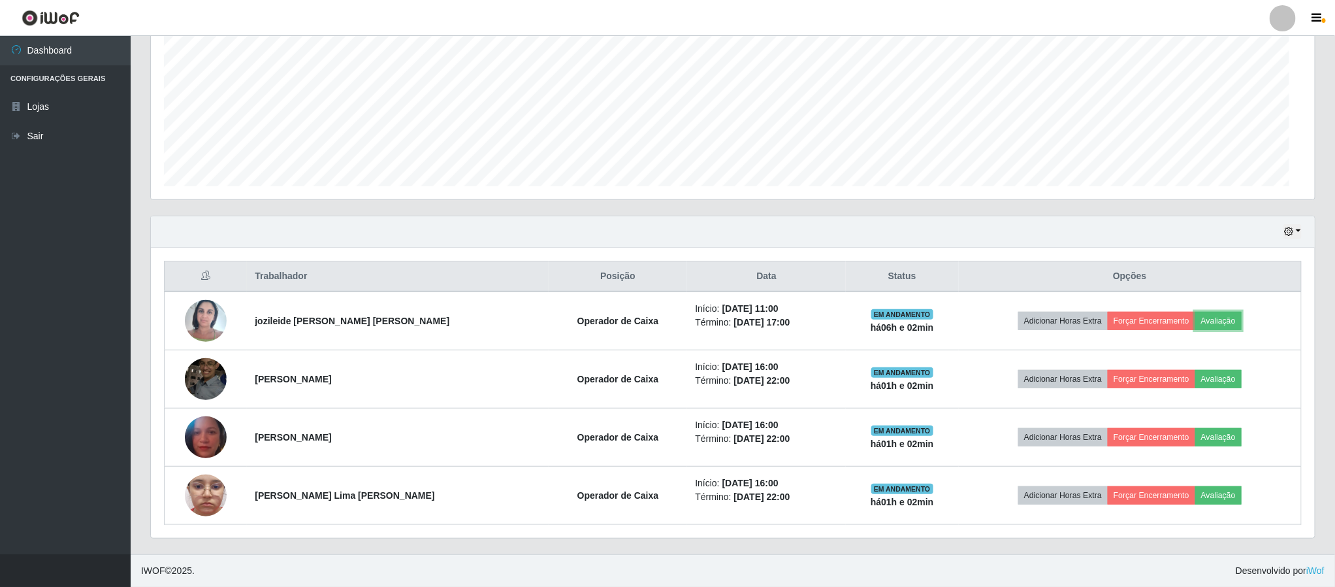
scroll to position [272, 1163]
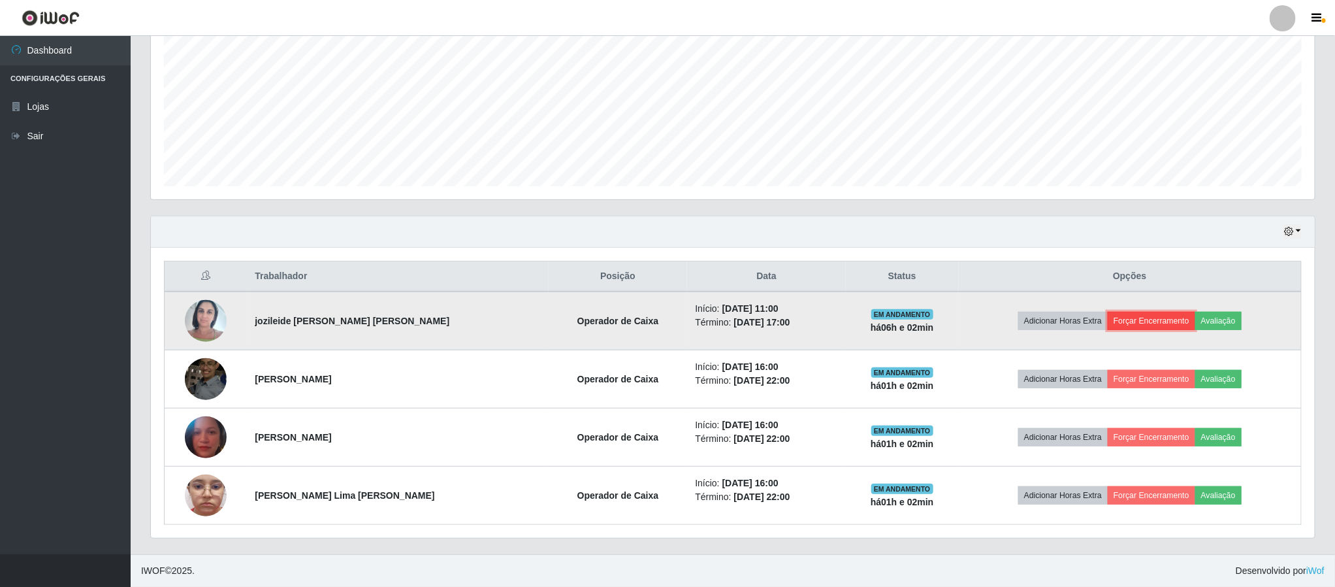
click at [1141, 316] on button "Forçar Encerramento" at bounding box center [1152, 321] width 88 height 18
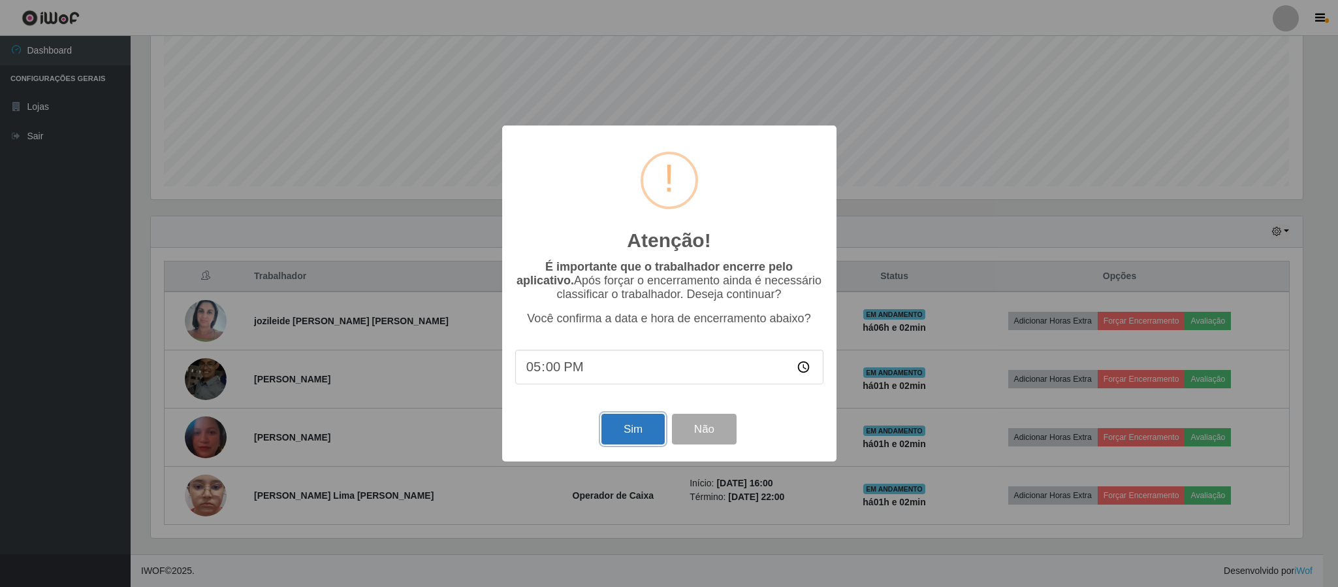
click at [636, 430] on button "Sim" at bounding box center [633, 428] width 63 height 31
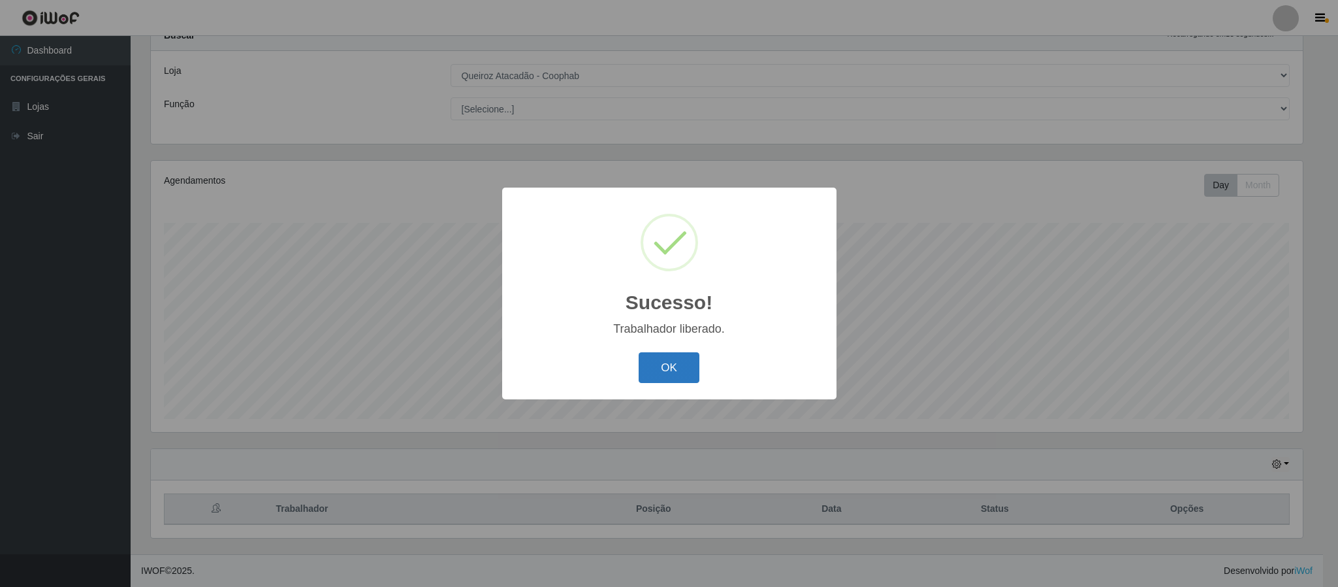
click at [679, 371] on button "OK" at bounding box center [669, 367] width 61 height 31
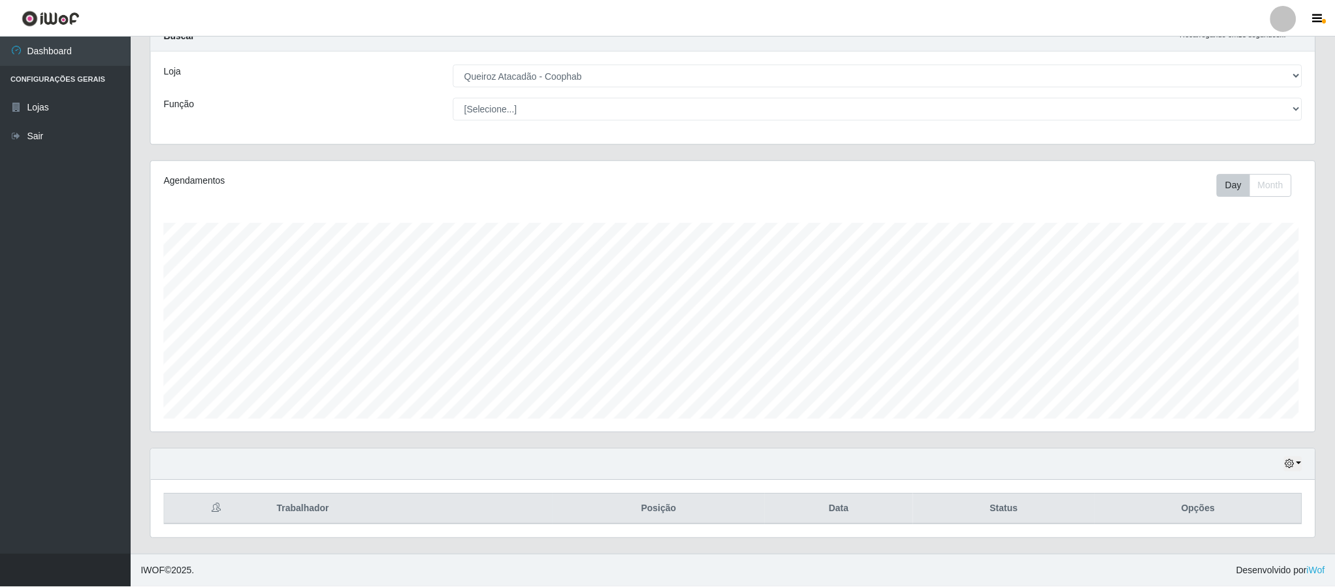
scroll to position [272, 1163]
